Goal: Task Accomplishment & Management: Use online tool/utility

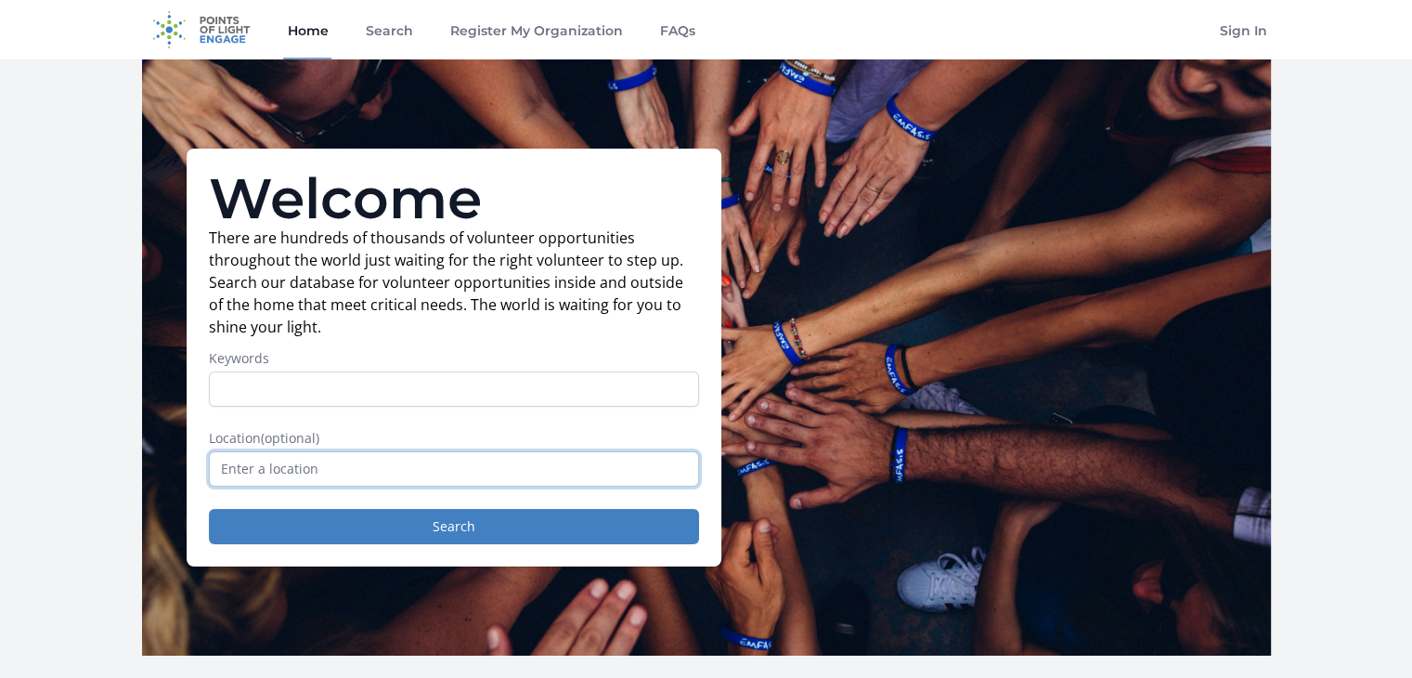
click at [416, 459] on input "text" at bounding box center [454, 468] width 490 height 35
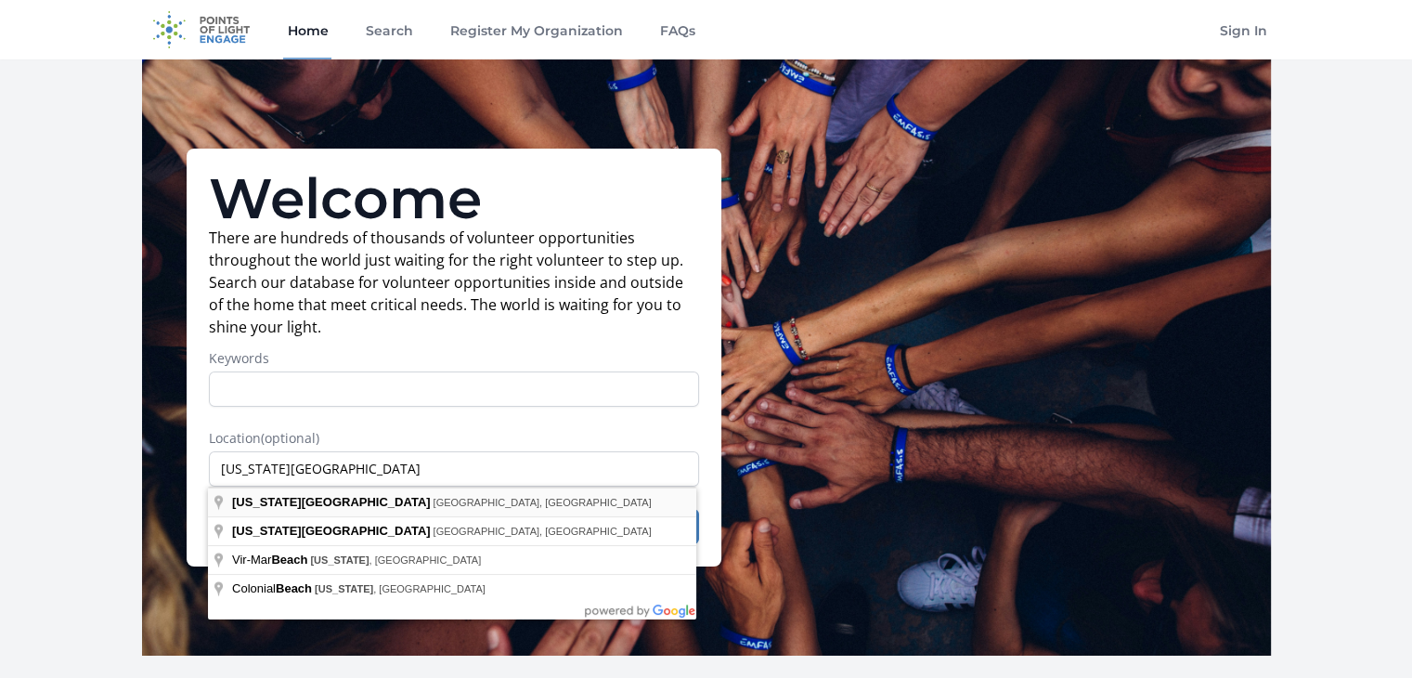
type input "[US_STATE][GEOGRAPHIC_DATA], [GEOGRAPHIC_DATA], [GEOGRAPHIC_DATA]"
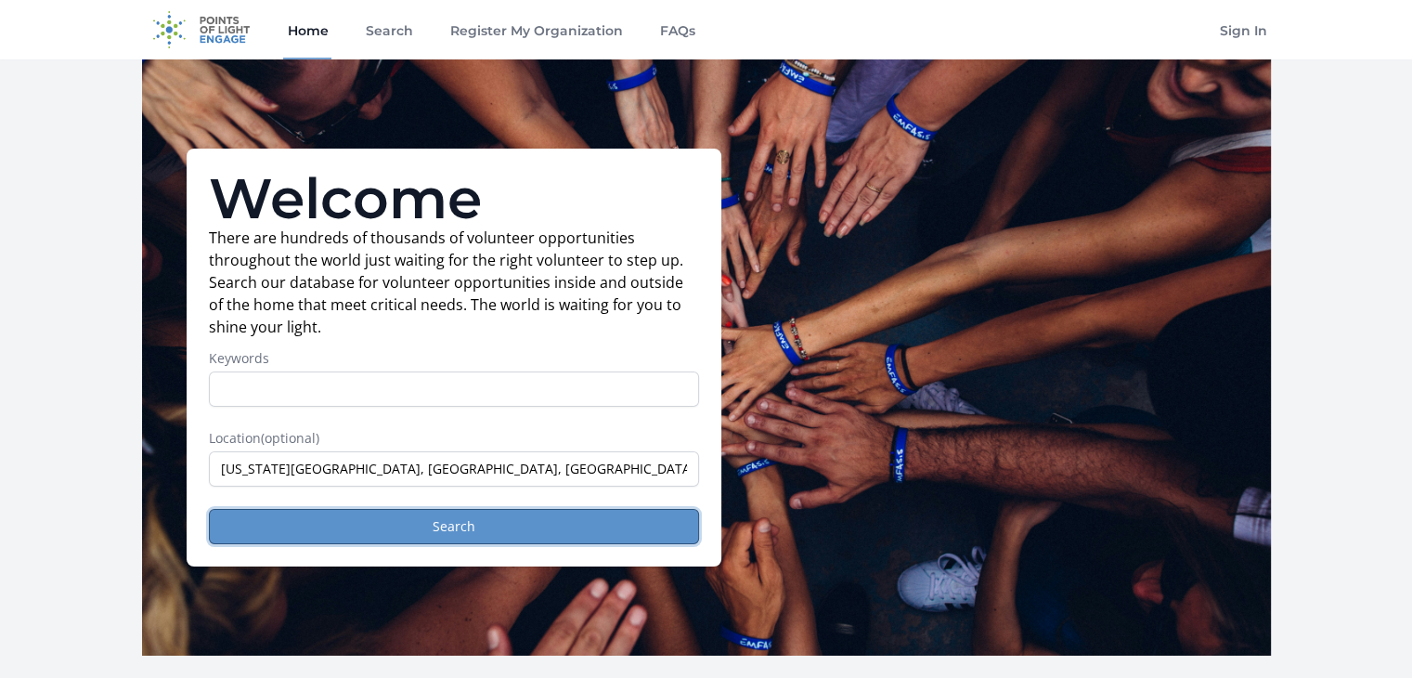
click at [342, 524] on button "Search" at bounding box center [454, 526] width 490 height 35
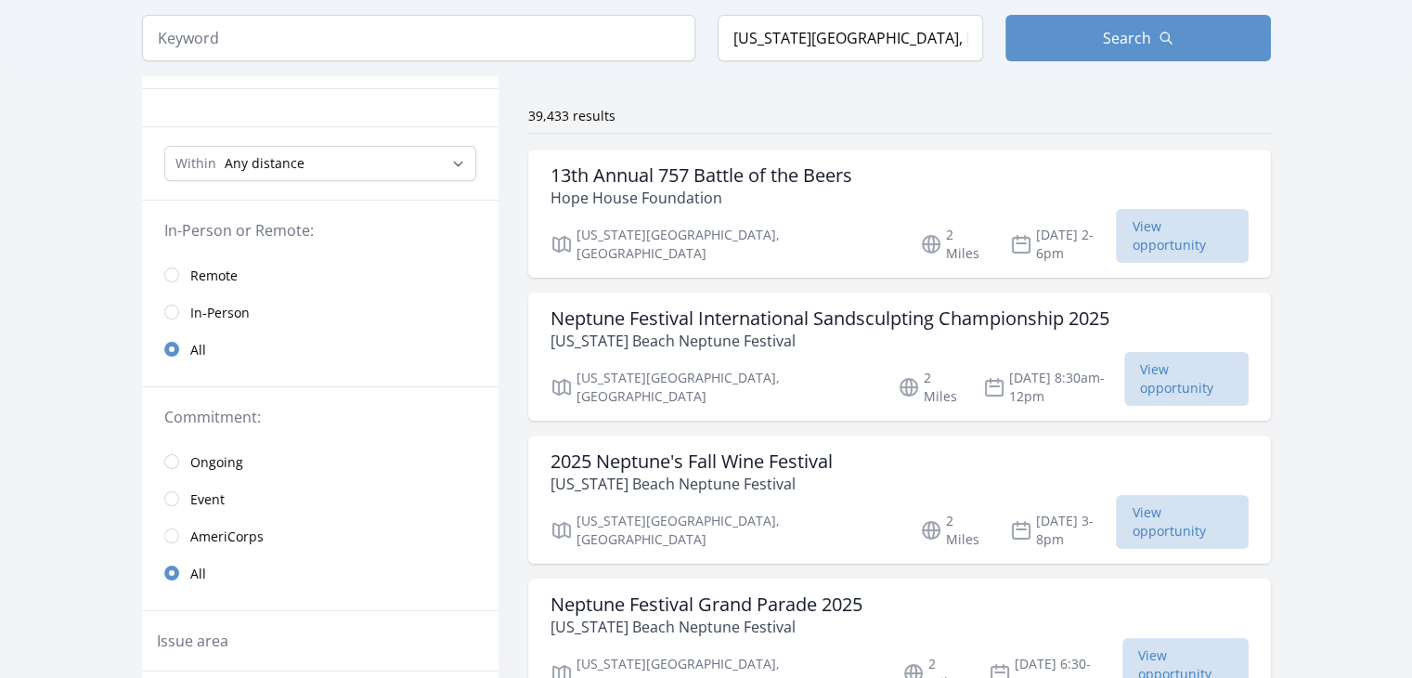
scroll to position [124, 0]
click at [172, 265] on input "radio" at bounding box center [171, 272] width 15 height 15
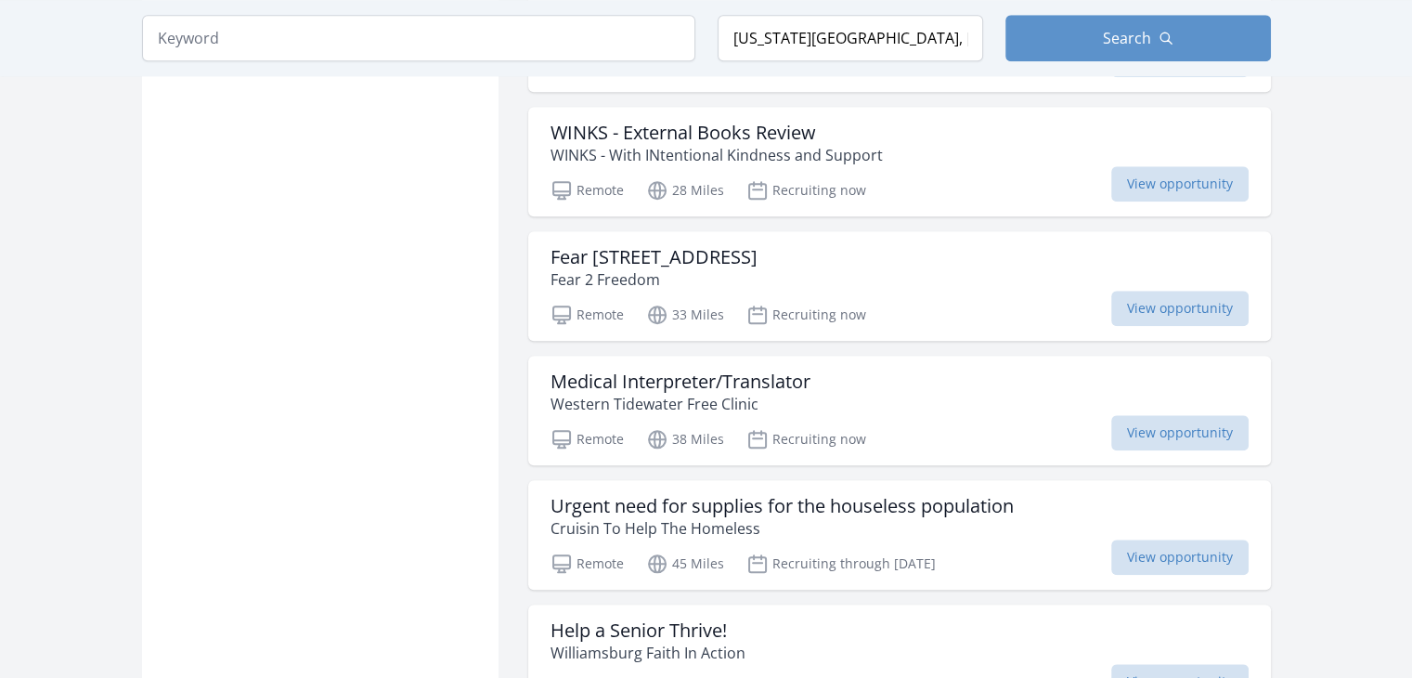
scroll to position [2483, 0]
